Goal: Task Accomplishment & Management: Manage account settings

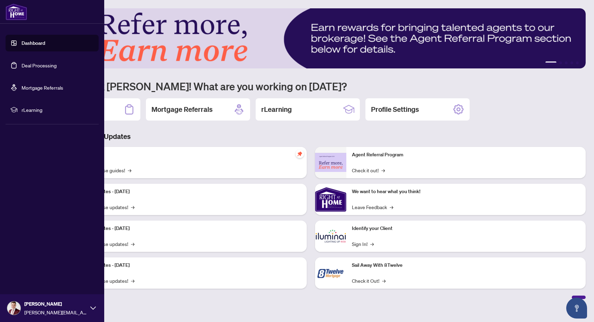
click at [22, 67] on link "Deal Processing" at bounding box center [39, 65] width 35 height 6
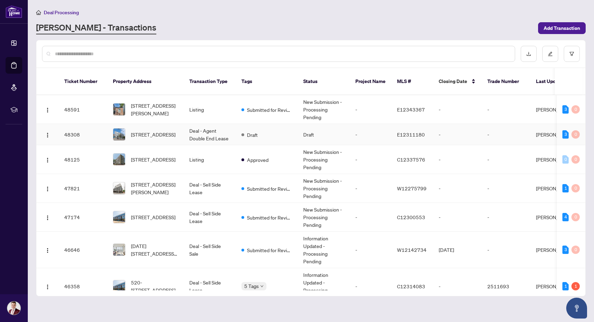
click at [208, 129] on td "Deal - Agent Double End Lease" at bounding box center [210, 134] width 52 height 21
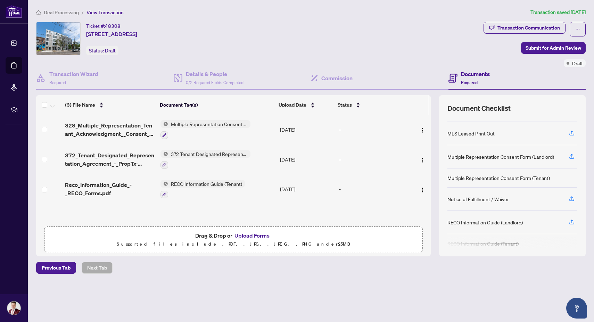
scroll to position [43, 0]
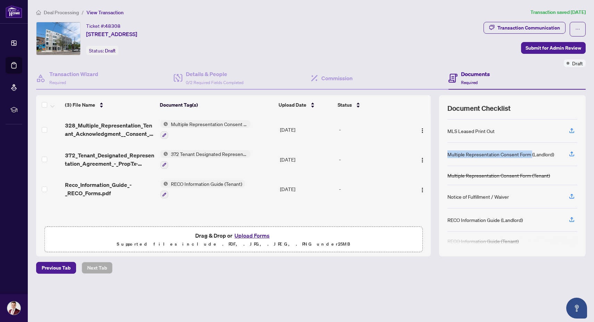
drag, startPoint x: 535, startPoint y: 153, endPoint x: 448, endPoint y: 154, distance: 86.1
click at [448, 154] on div "Multiple Representation Consent Form (Landlord)" at bounding box center [500, 154] width 107 height 8
copy div "Multiple Representation Consent Form"
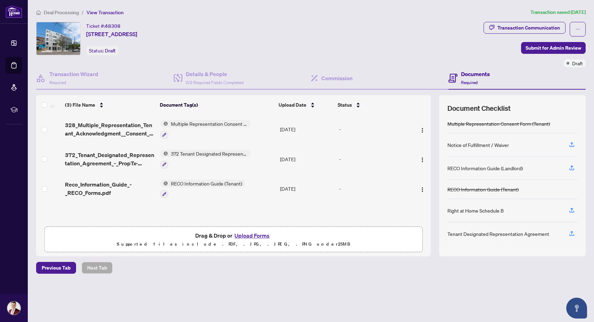
scroll to position [0, 0]
